Goal: Communication & Community: Ask a question

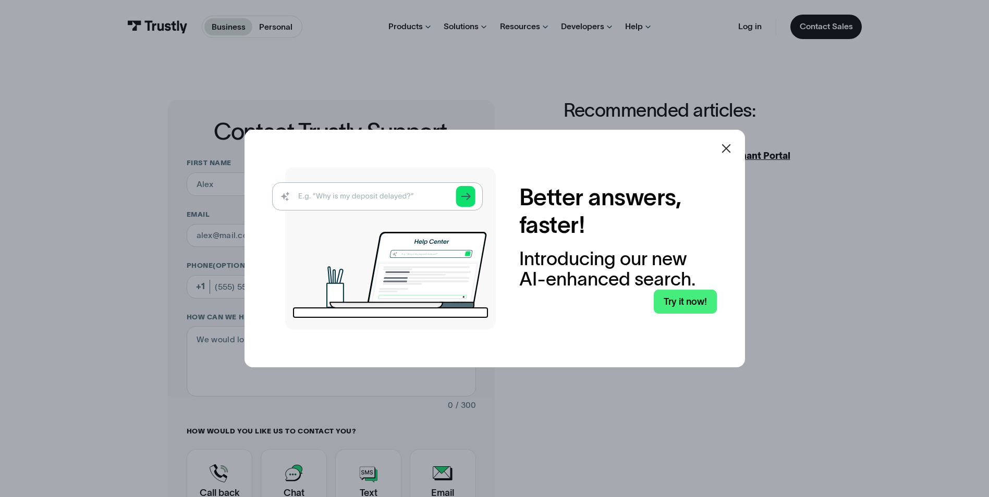
click at [730, 148] on icon at bounding box center [725, 148] width 9 height 9
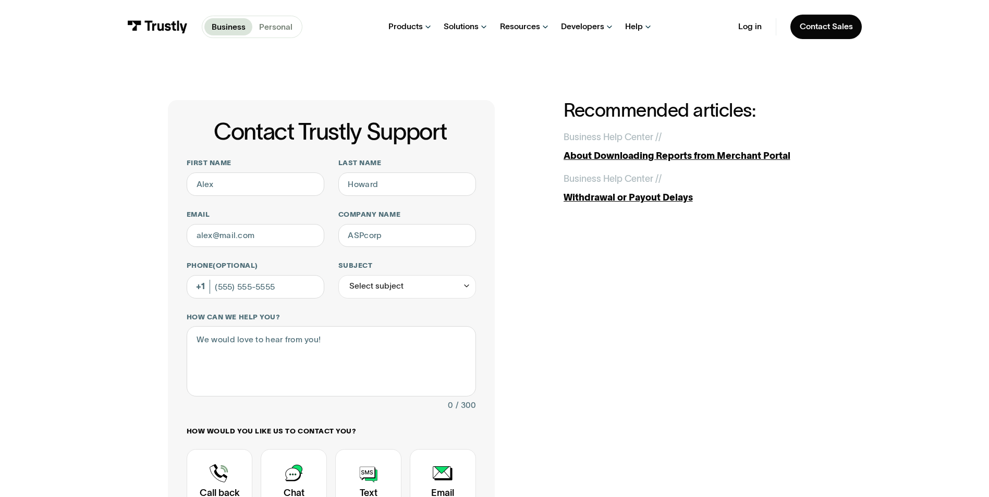
click at [275, 29] on p "Personal" at bounding box center [275, 27] width 33 height 13
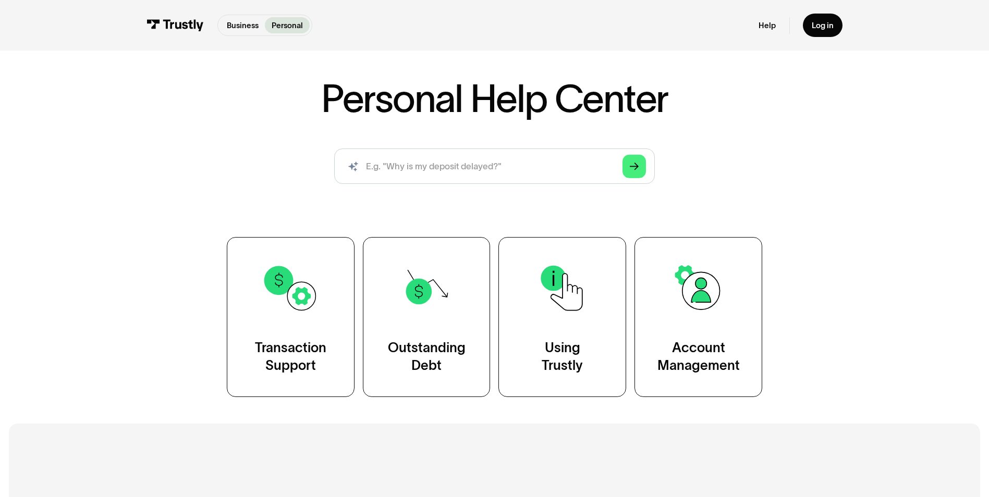
scroll to position [104, 0]
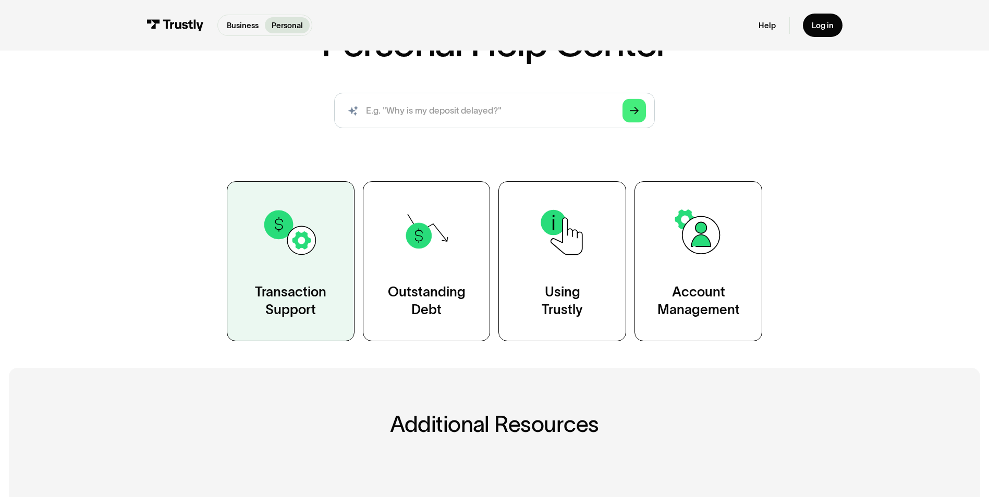
click at [288, 276] on link "Transaction Support" at bounding box center [291, 261] width 128 height 160
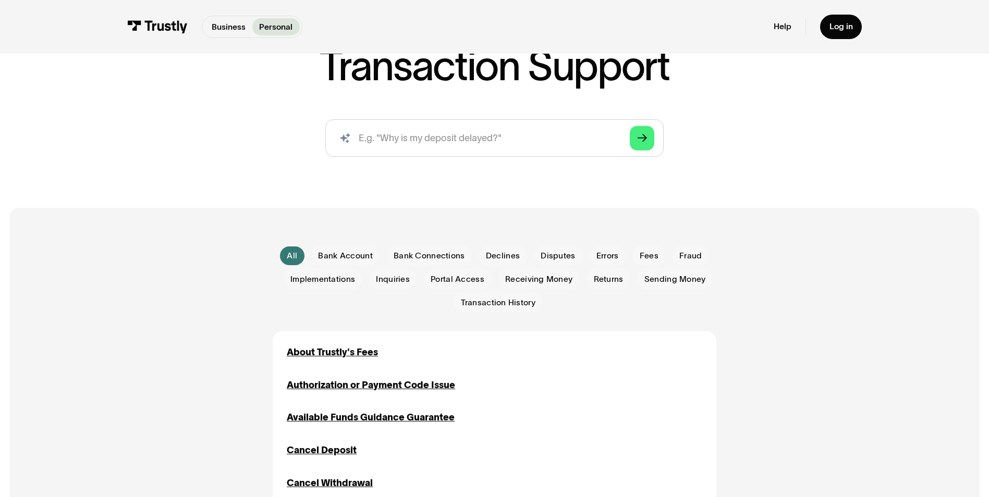
scroll to position [104, 0]
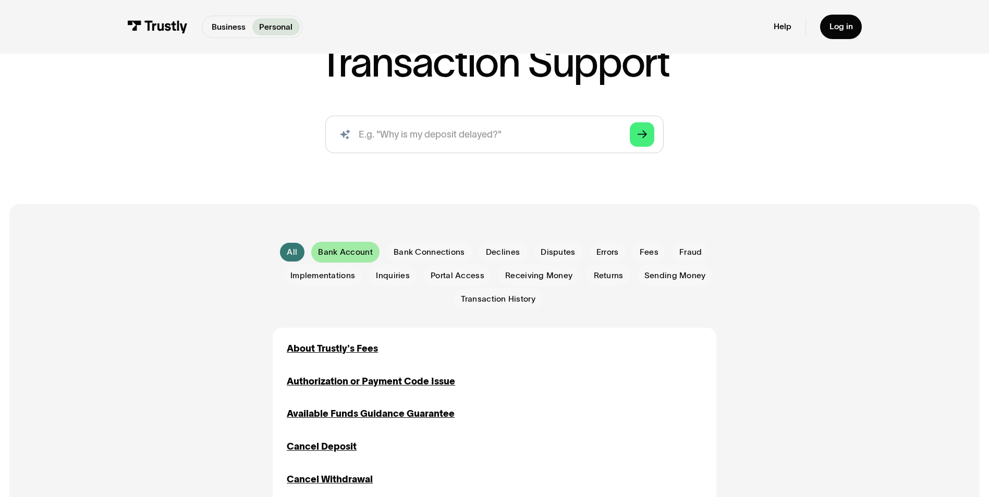
click at [352, 255] on span "Bank Account" at bounding box center [345, 252] width 54 height 11
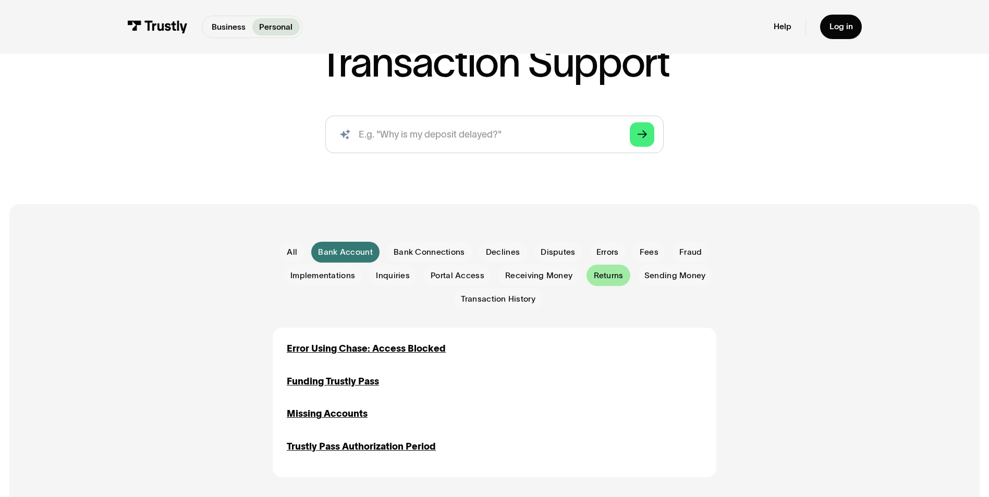
click at [603, 278] on span "Returns" at bounding box center [609, 275] width 30 height 11
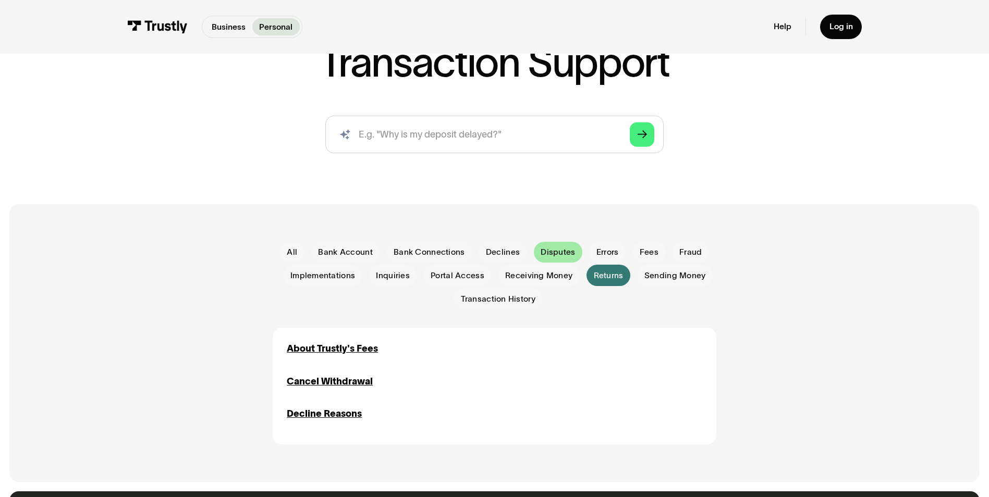
click at [563, 255] on span "Disputes" at bounding box center [557, 252] width 34 height 11
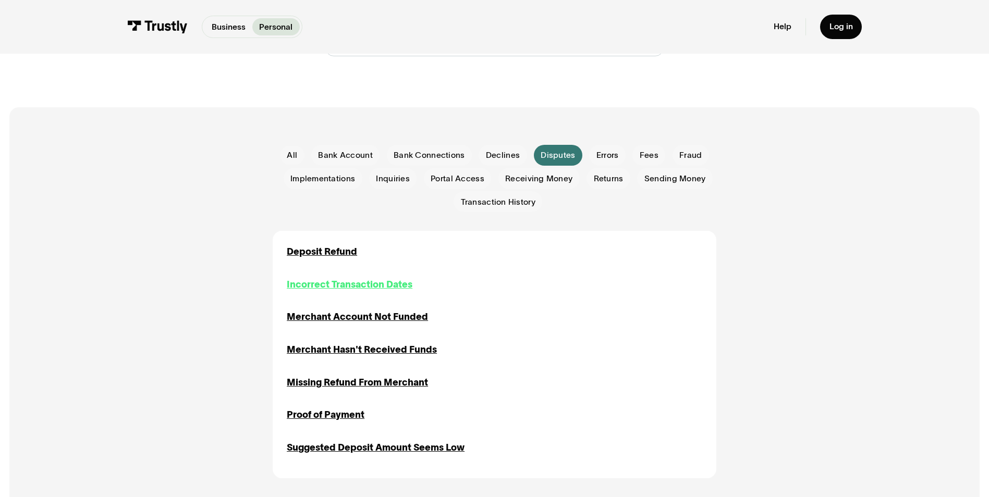
scroll to position [208, 0]
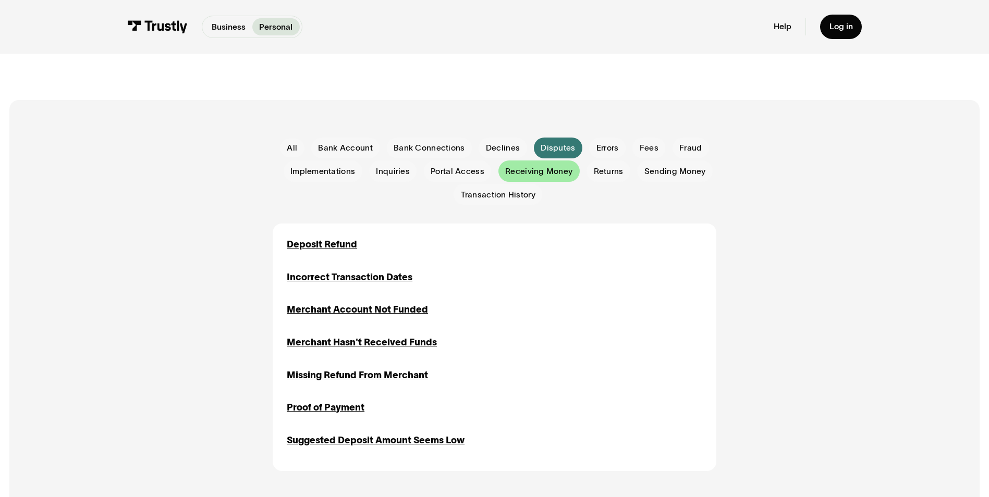
click at [543, 173] on span "Receiving Money" at bounding box center [538, 171] width 67 height 11
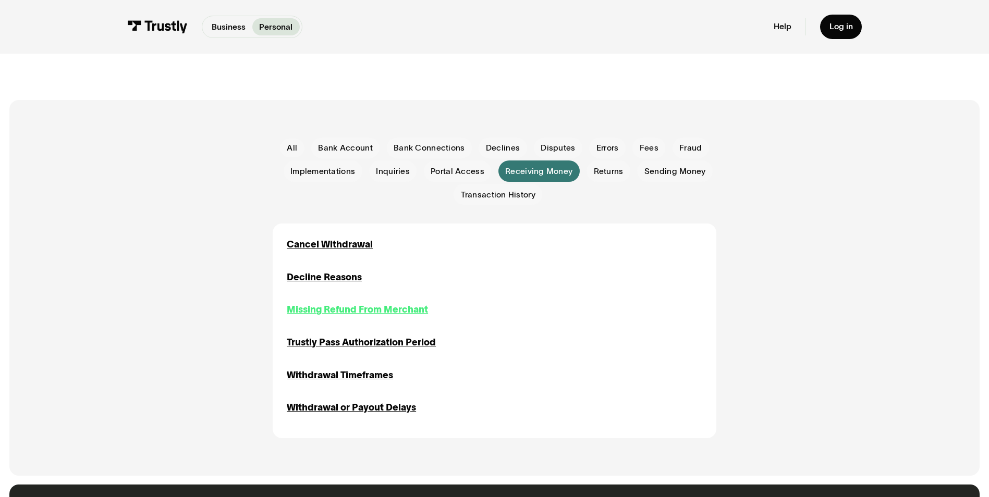
click at [336, 313] on div "Missing Refund From Merchant" at bounding box center [357, 310] width 141 height 14
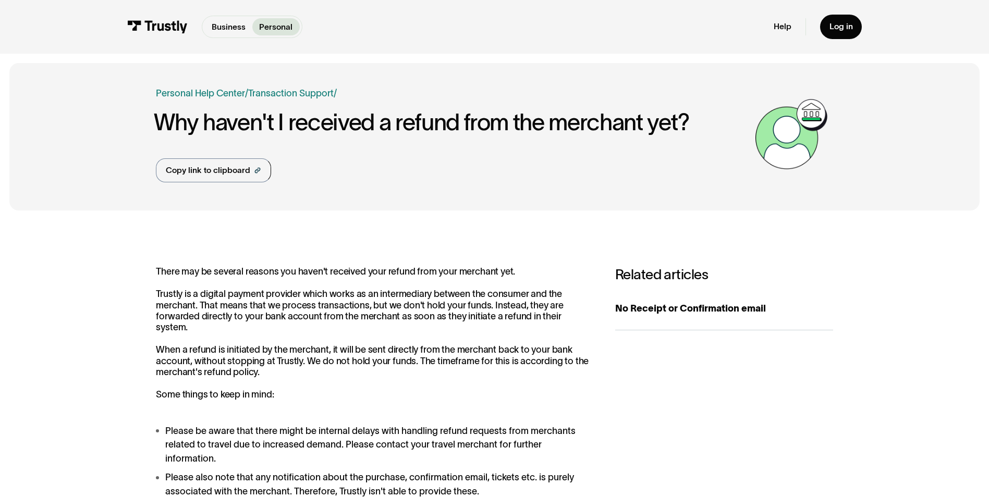
click at [143, 24] on img at bounding box center [157, 26] width 60 height 13
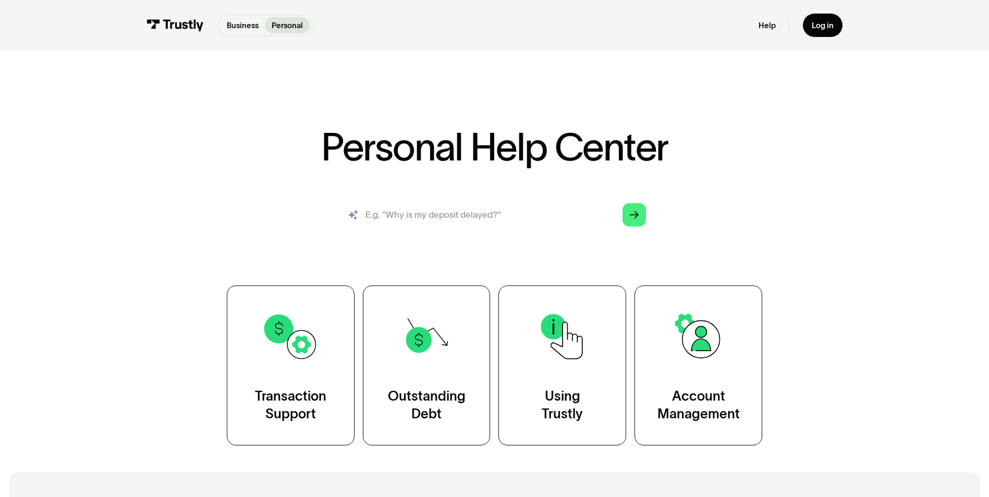
click at [448, 218] on input "search" at bounding box center [494, 214] width 320 height 35
type input "contact"
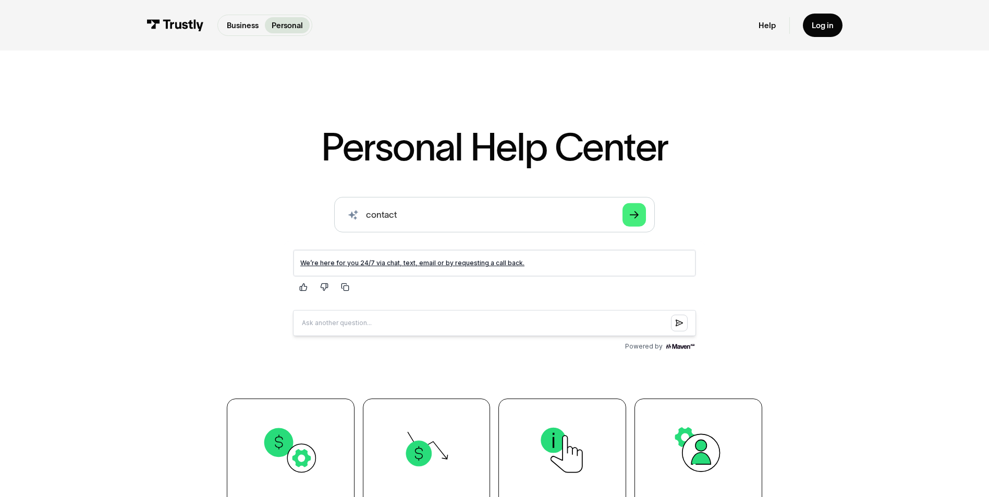
click at [493, 261] on link "We’re here for you 24/7 via chat, text, email or by requesting a call back." at bounding box center [412, 263] width 224 height 8
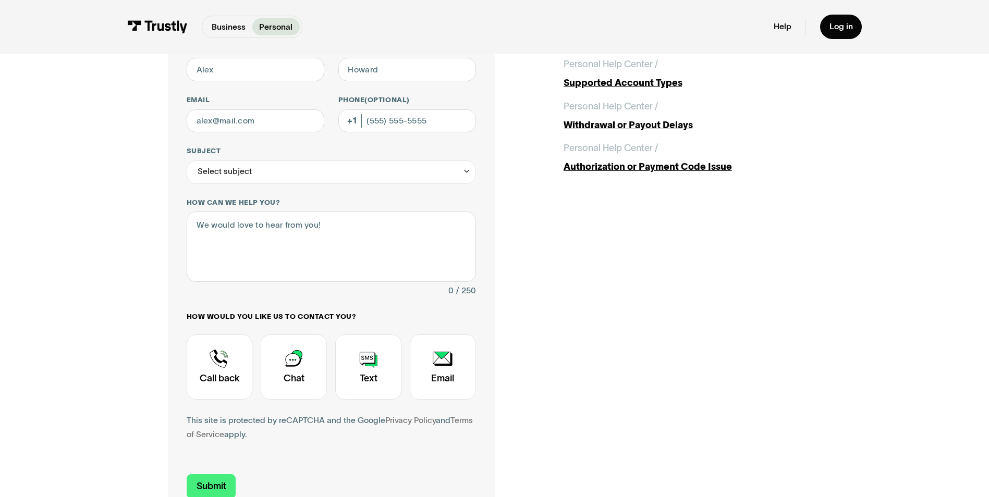
scroll to position [156, 0]
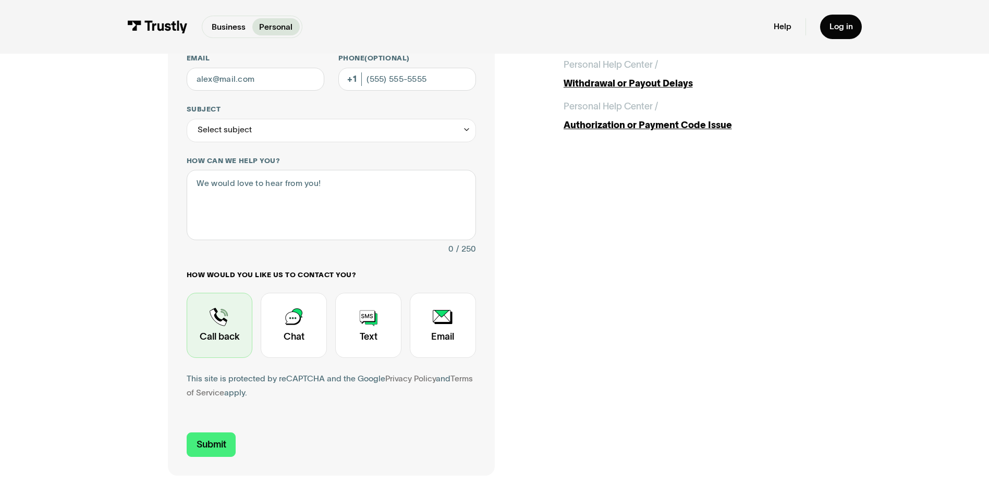
click at [222, 330] on div "Contact Trustly Support" at bounding box center [220, 325] width 66 height 65
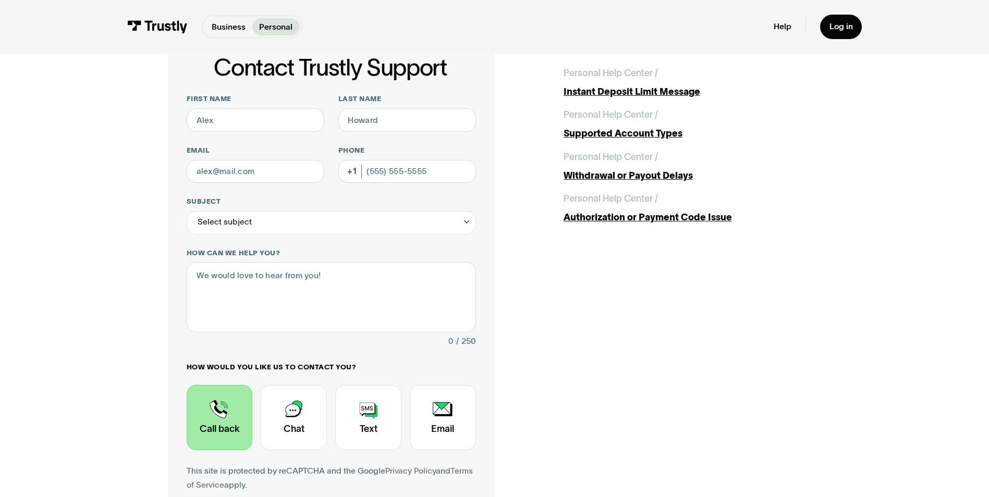
scroll to position [52, 0]
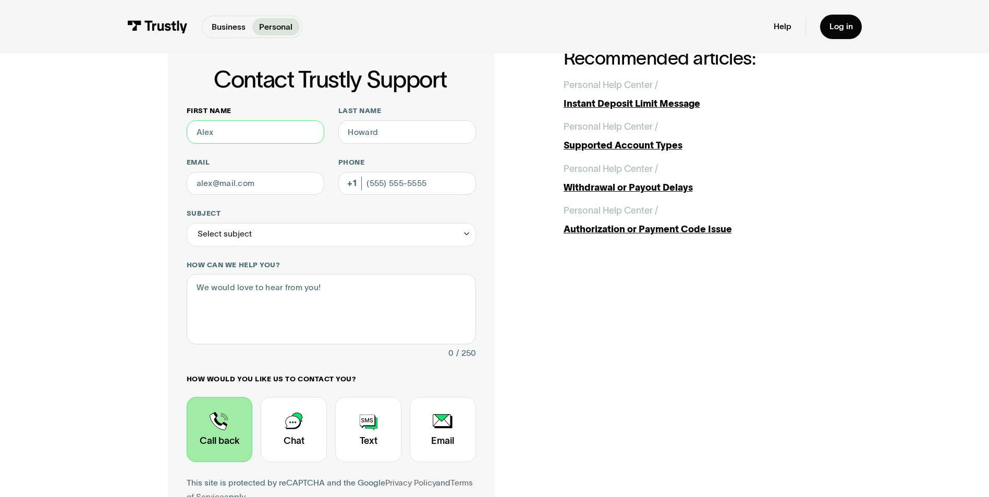
click at [260, 138] on input "First name" at bounding box center [256, 131] width 138 height 23
paste input "Tyler"
type input "Tyler"
click at [414, 141] on input "Last name" at bounding box center [407, 131] width 138 height 23
paste input "Coleman"
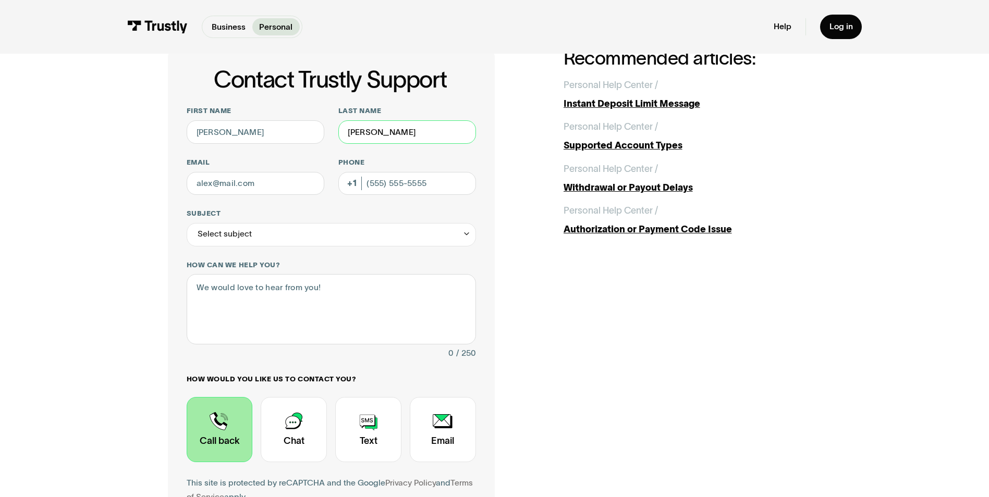
type input "Coleman"
click at [274, 188] on input "Email" at bounding box center [256, 183] width 138 height 23
paste input "tcoleman71200@gmail.com"
type input "tcoleman71200@gmail.com"
click at [391, 179] on input "Phone (Optional)" at bounding box center [407, 183] width 138 height 23
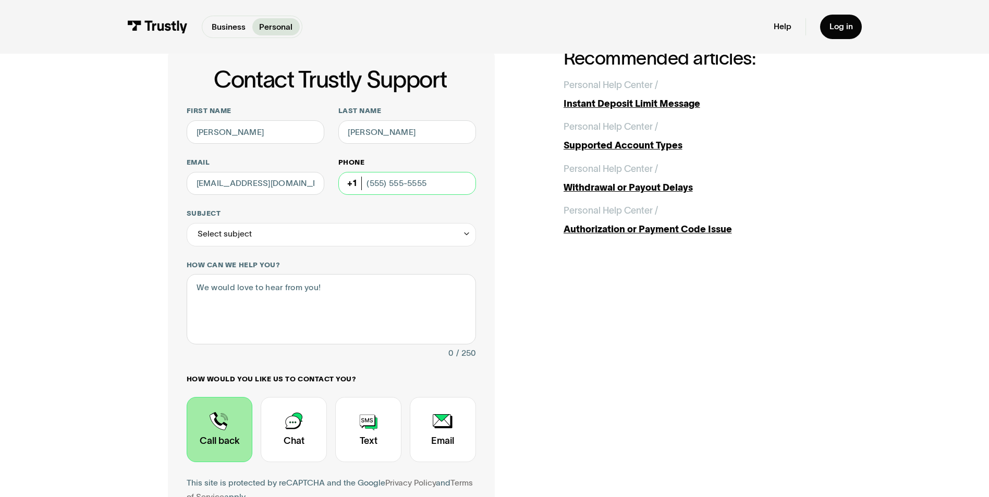
paste input "(412) 294-7086"
type input "(412) 294-7086"
click at [292, 236] on div "Select subject" at bounding box center [331, 234] width 289 height 23
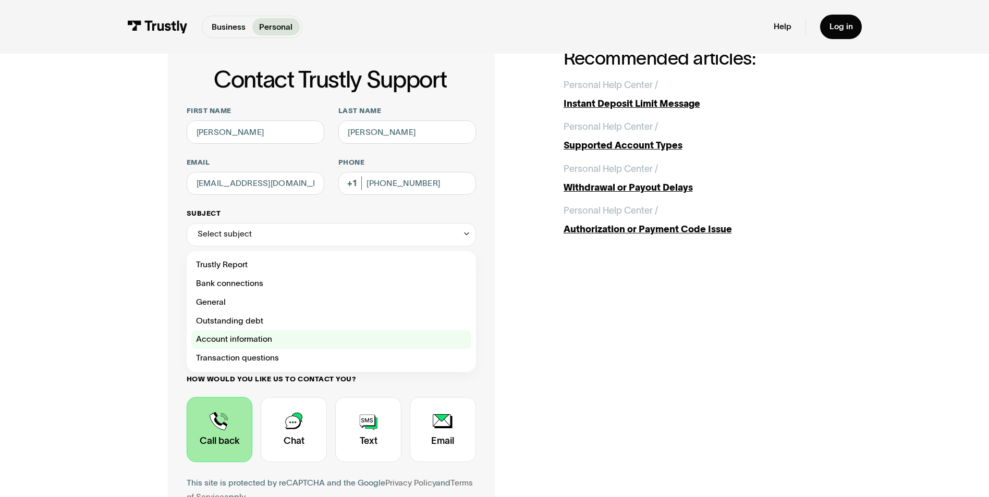
click at [272, 341] on div "Contact Trustly Support" at bounding box center [331, 339] width 280 height 19
type input "**********"
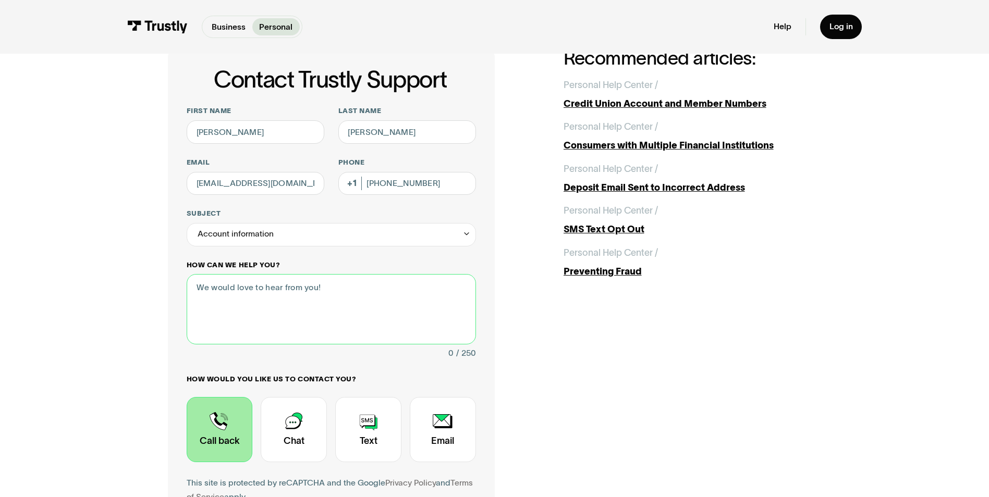
click at [316, 299] on textarea "How can we help you?" at bounding box center [331, 309] width 289 height 70
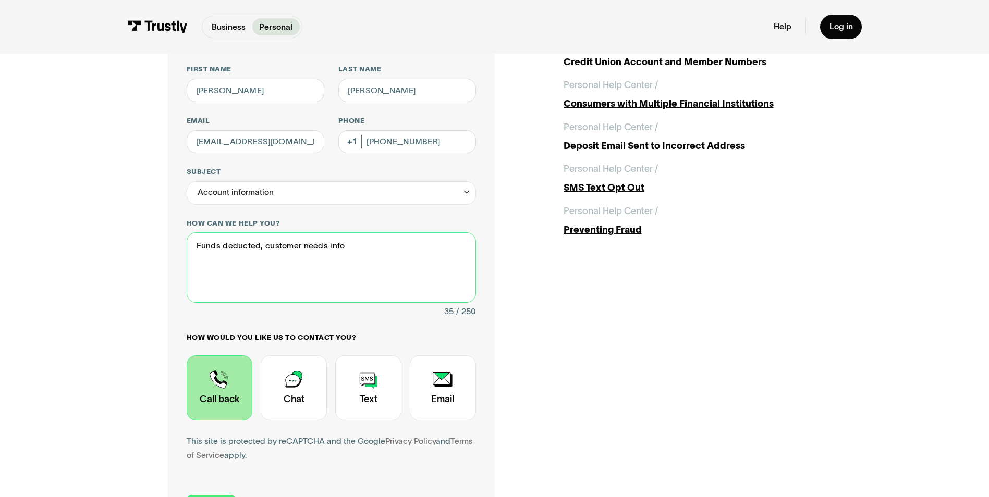
scroll to position [208, 0]
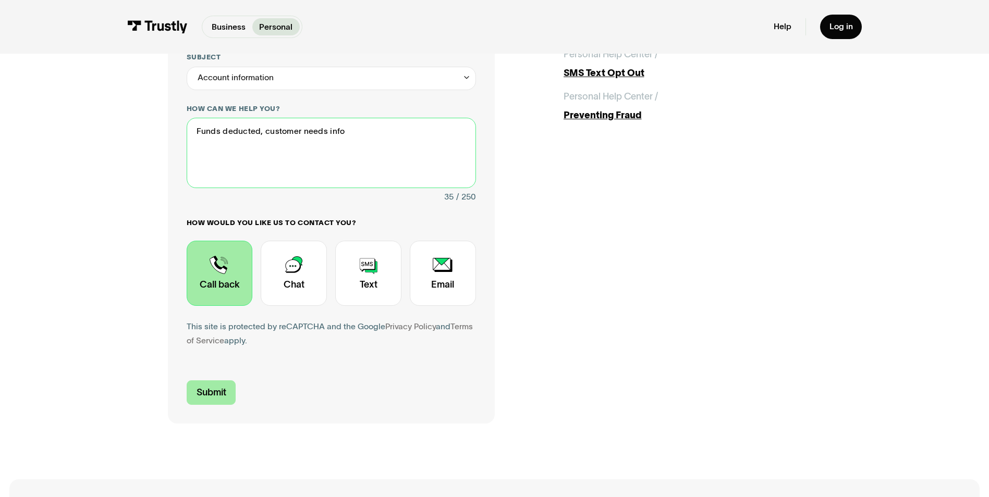
type textarea "Funds deducted, customer needs info"
click at [213, 392] on input "Submit" at bounding box center [212, 392] width 50 height 24
type input "+14122947086"
